Goal: Navigation & Orientation: Find specific page/section

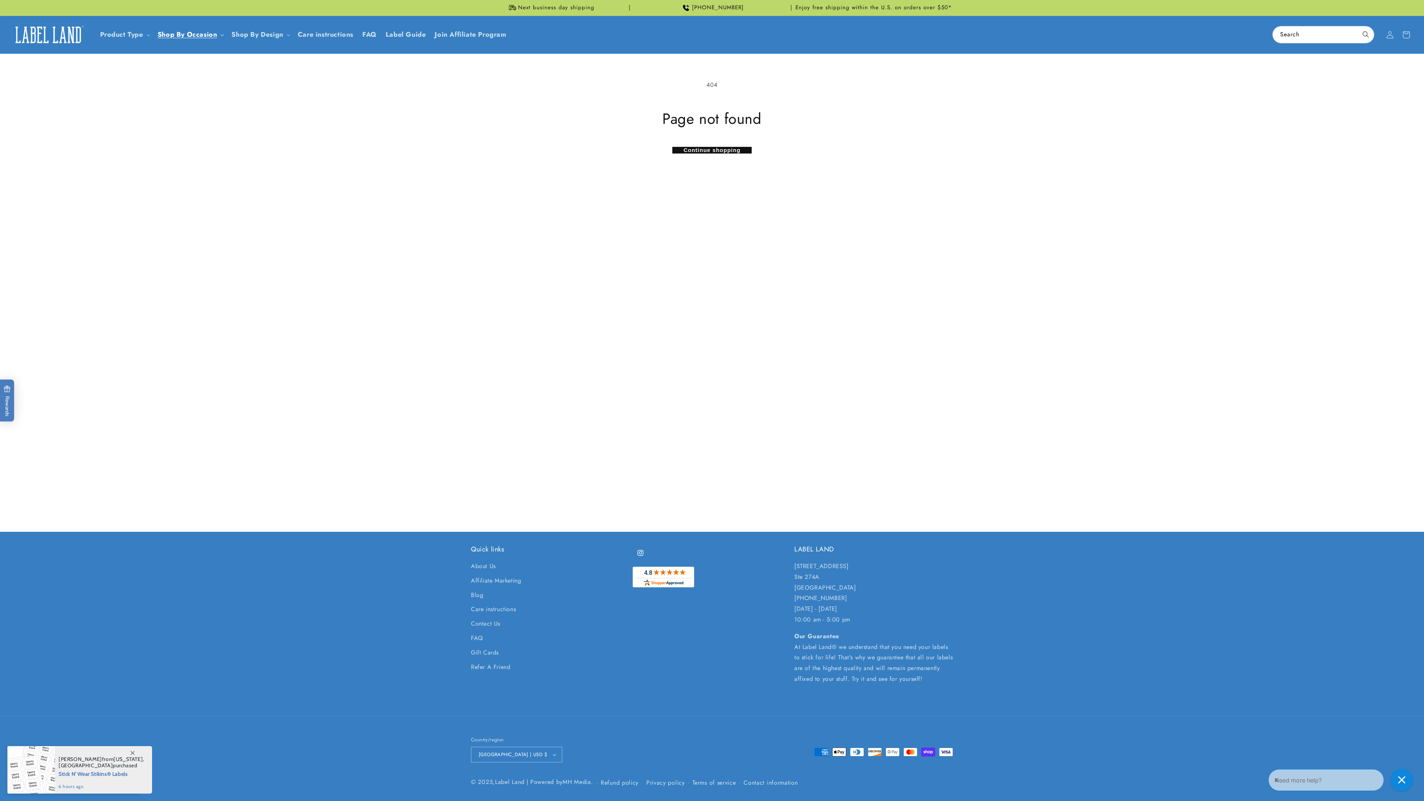
click at [190, 37] on span "Shop By Occasion" at bounding box center [188, 34] width 60 height 9
